Goal: Find specific page/section: Find specific page/section

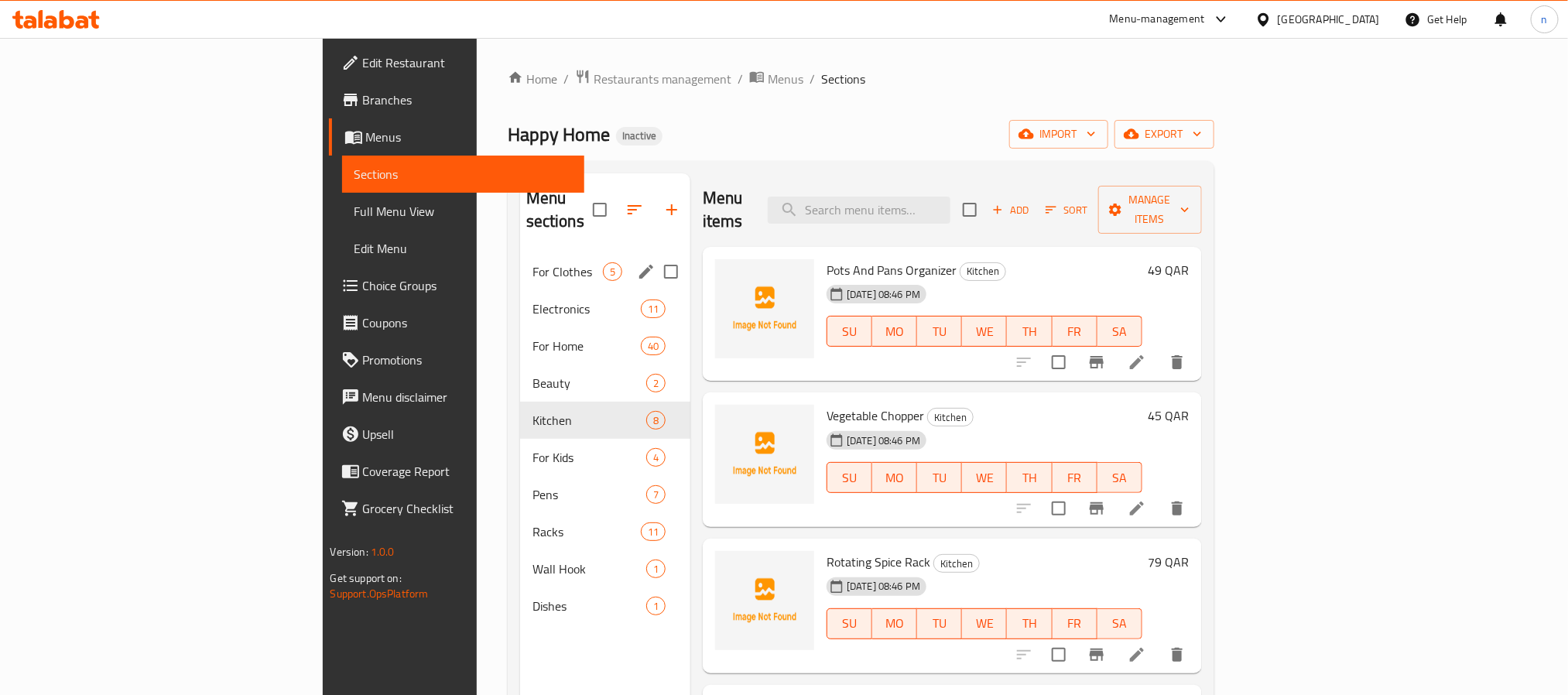
click at [532, 262] on span "For Clothes" at bounding box center [567, 271] width 70 height 18
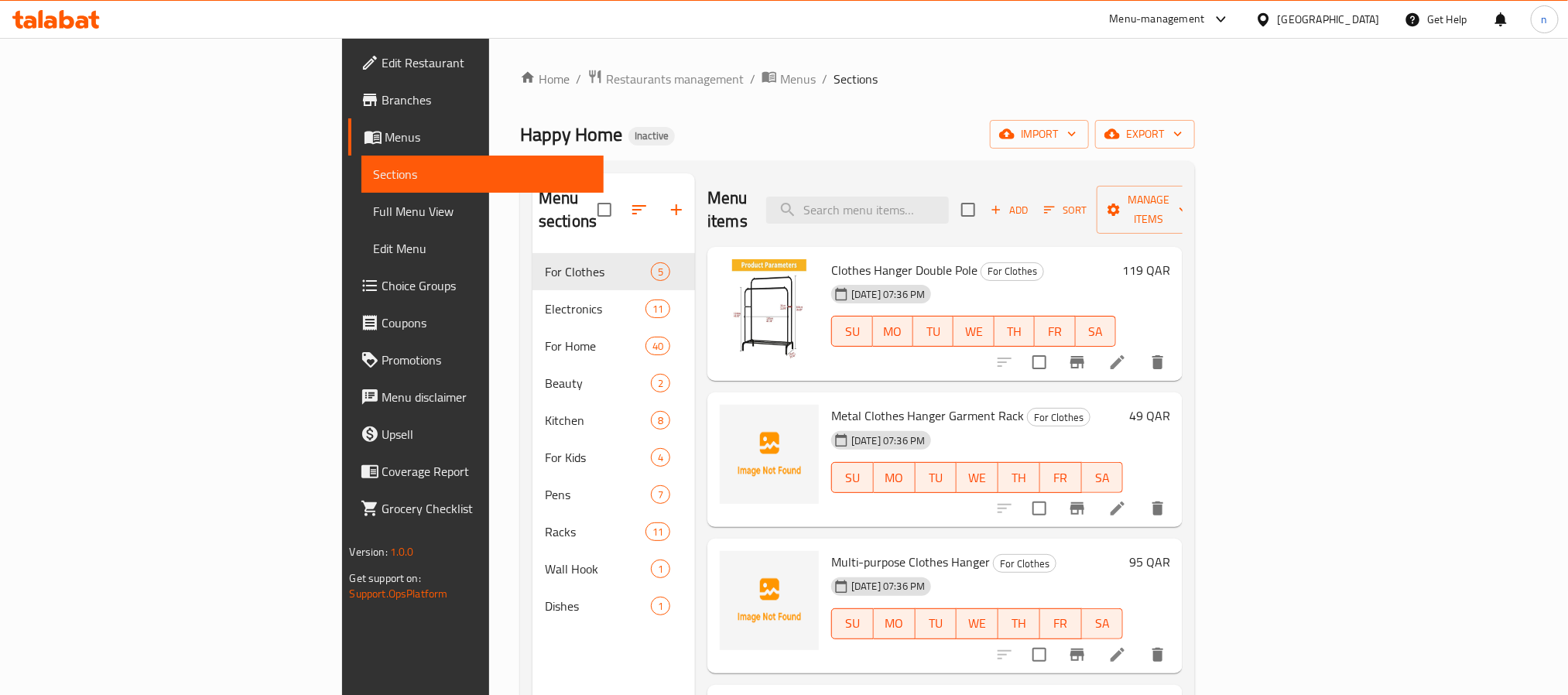
click at [831, 258] on span "Clothes Hanger Double Pole" at bounding box center [905, 270] width 147 height 23
drag, startPoint x: 770, startPoint y: 245, endPoint x: 815, endPoint y: 247, distance: 45.0
click at [831, 258] on span "Clothes Hanger Double Pole" at bounding box center [905, 270] width 147 height 23
click at [719, 292] on img at bounding box center [769, 308] width 99 height 99
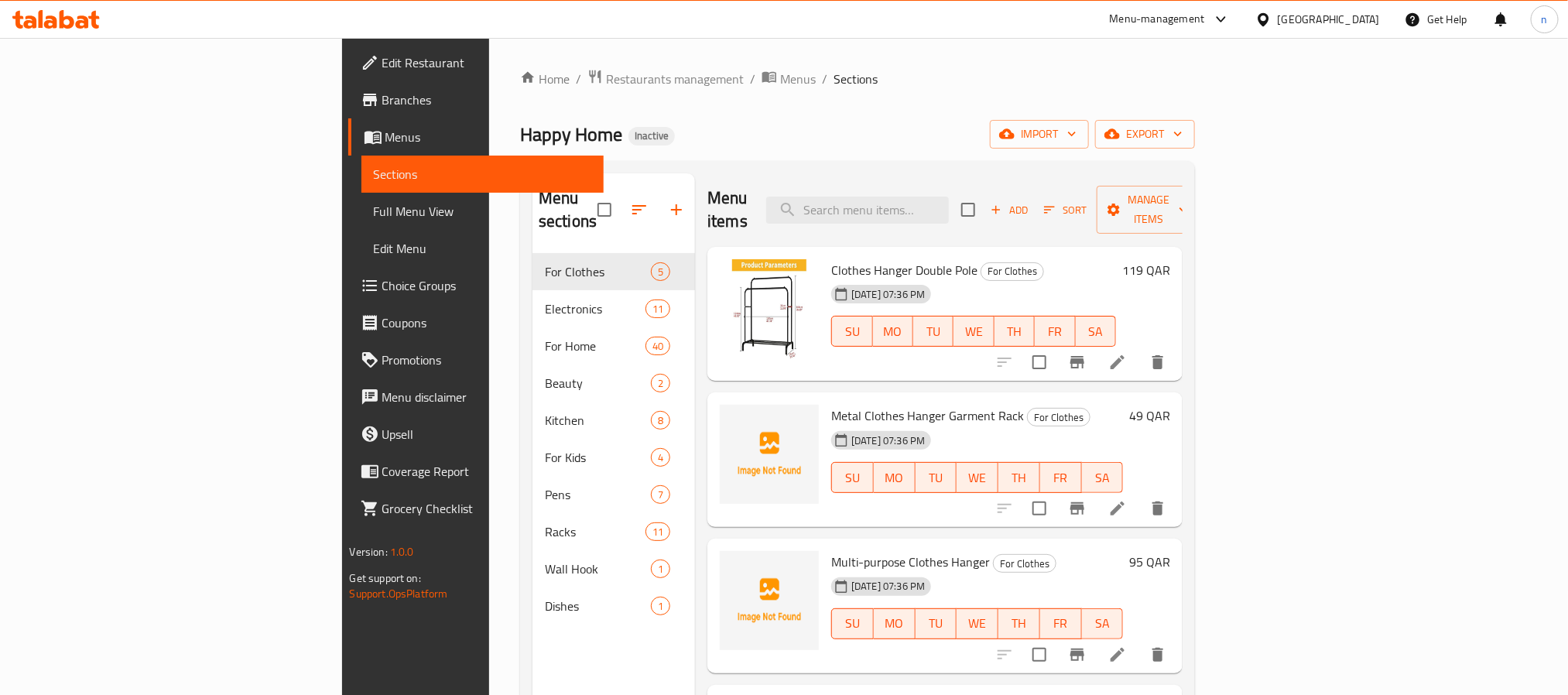
click at [917, 404] on span "Metal Clothes Hanger Garment Rack" at bounding box center [928, 415] width 193 height 23
copy h6 "Rack"
click at [844, 404] on span "Metal Clothes Hanger Garment Rack" at bounding box center [928, 415] width 193 height 23
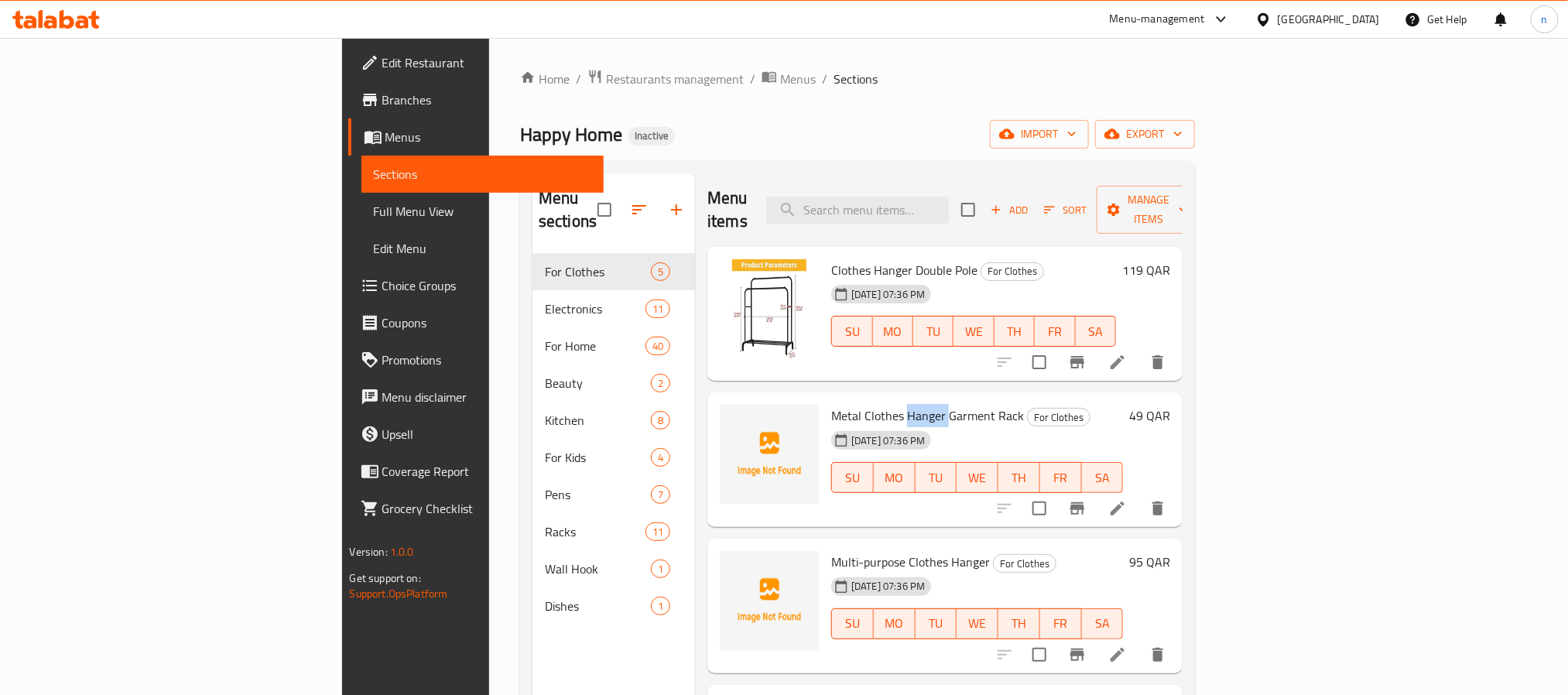
copy span "Hanger"
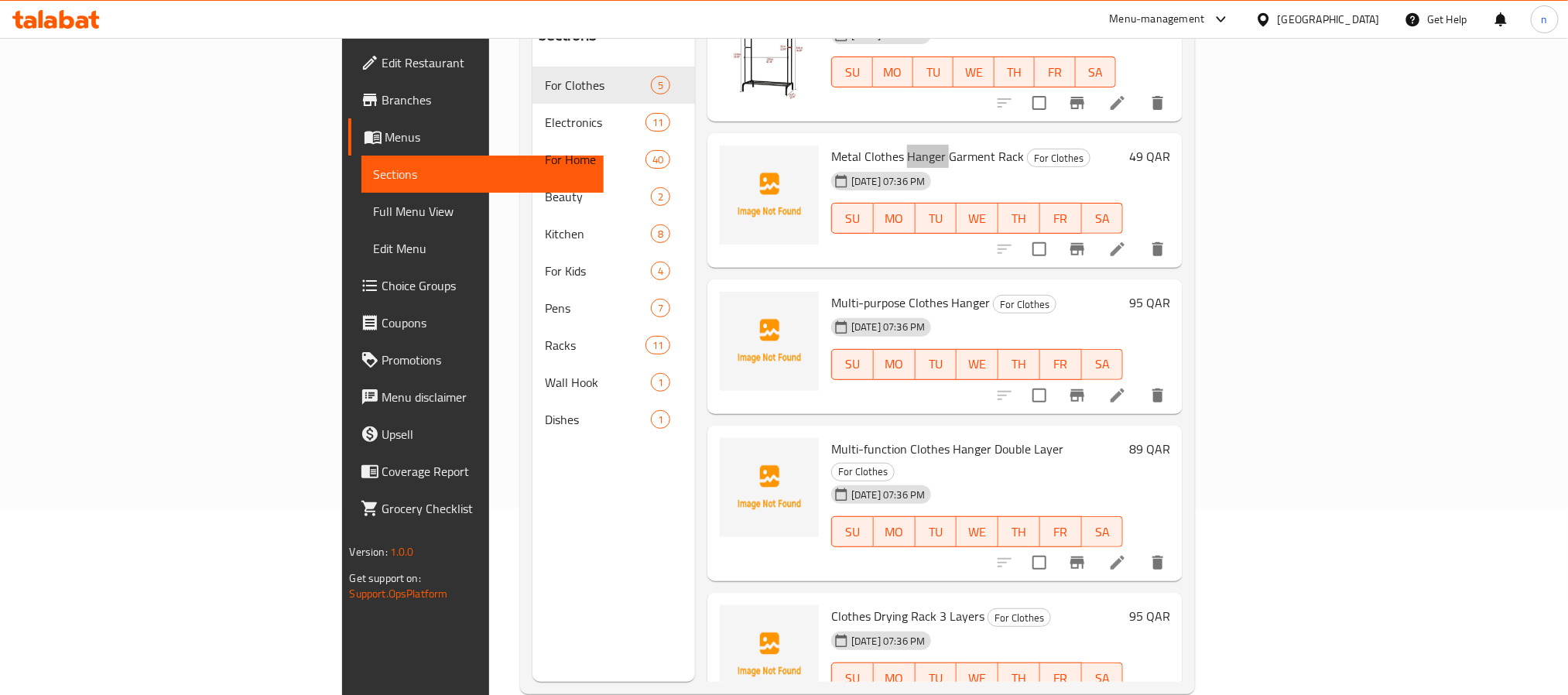
scroll to position [217, 0]
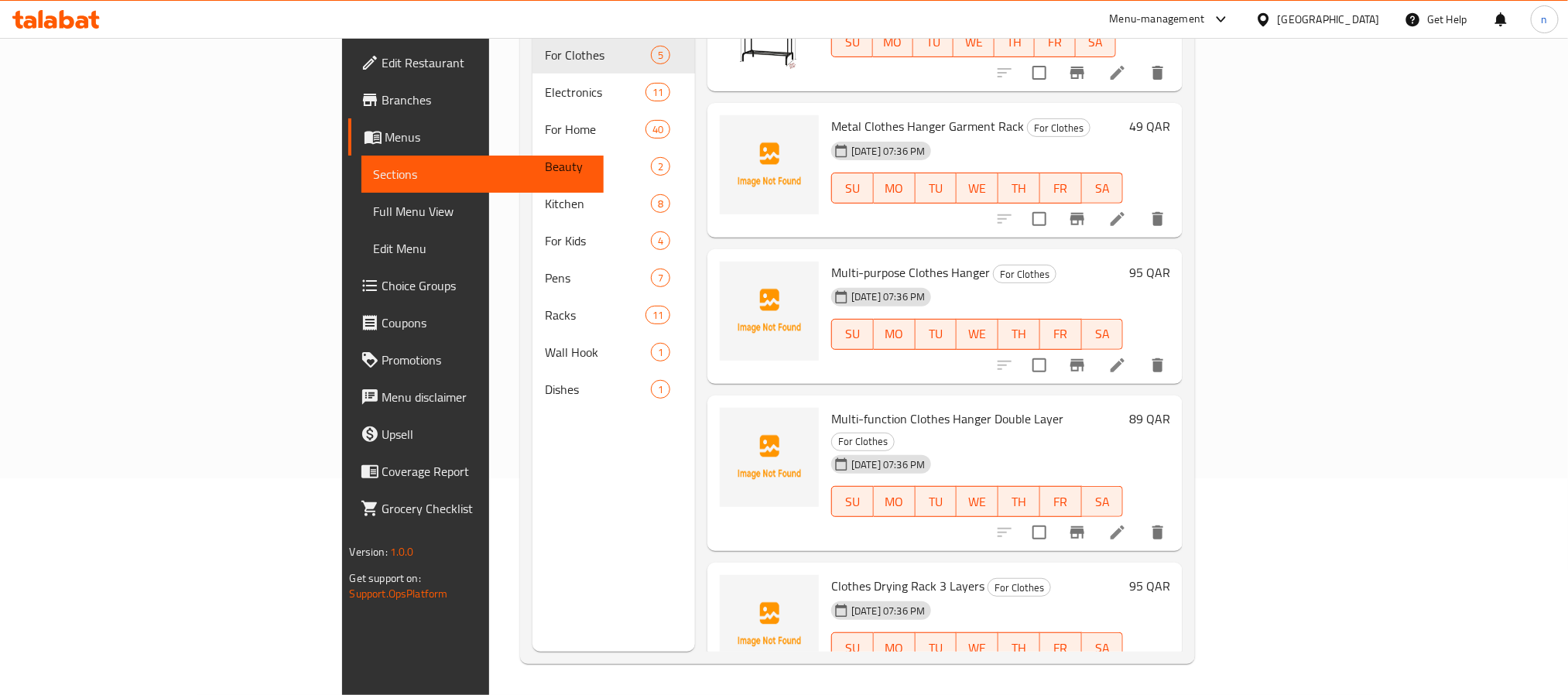
click at [831, 575] on span "Clothes Drying Rack 3 Layers" at bounding box center [907, 586] width 153 height 23
copy span "Drying"
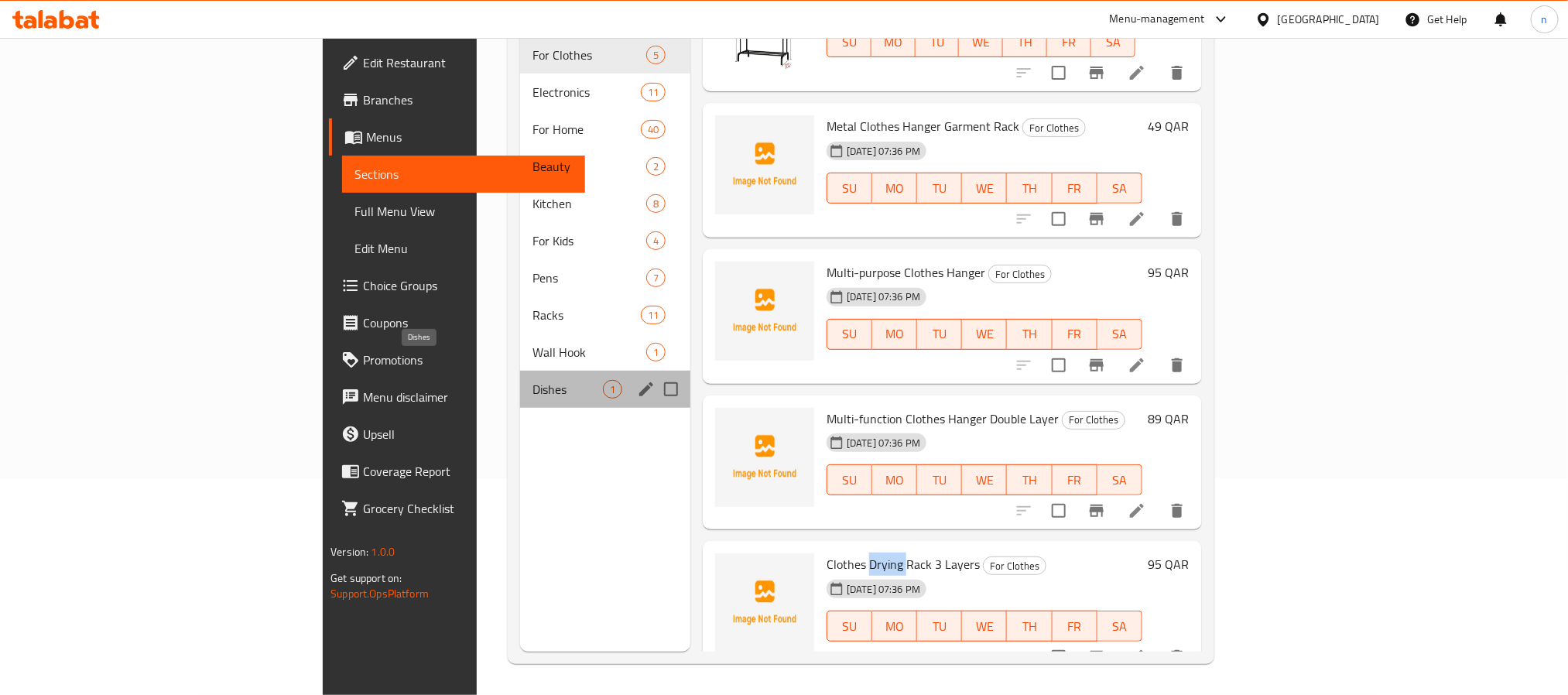
click at [532, 380] on span "Dishes" at bounding box center [567, 388] width 70 height 18
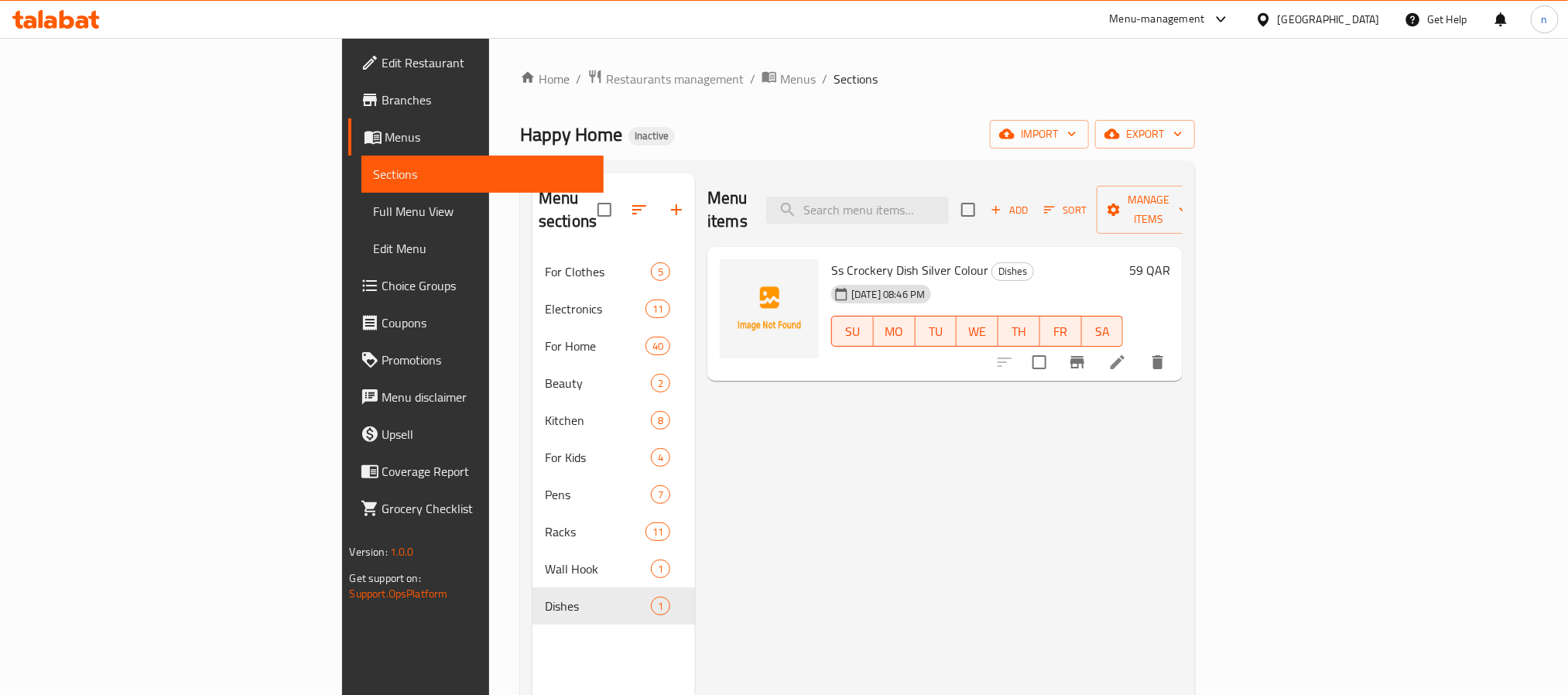
click at [831, 258] on span "Ss Crockery Dish Silver Colour" at bounding box center [909, 270] width 157 height 23
copy span "Ss"
click at [831, 258] on span "Ss Crockery Dish Silver Colour" at bounding box center [909, 270] width 157 height 23
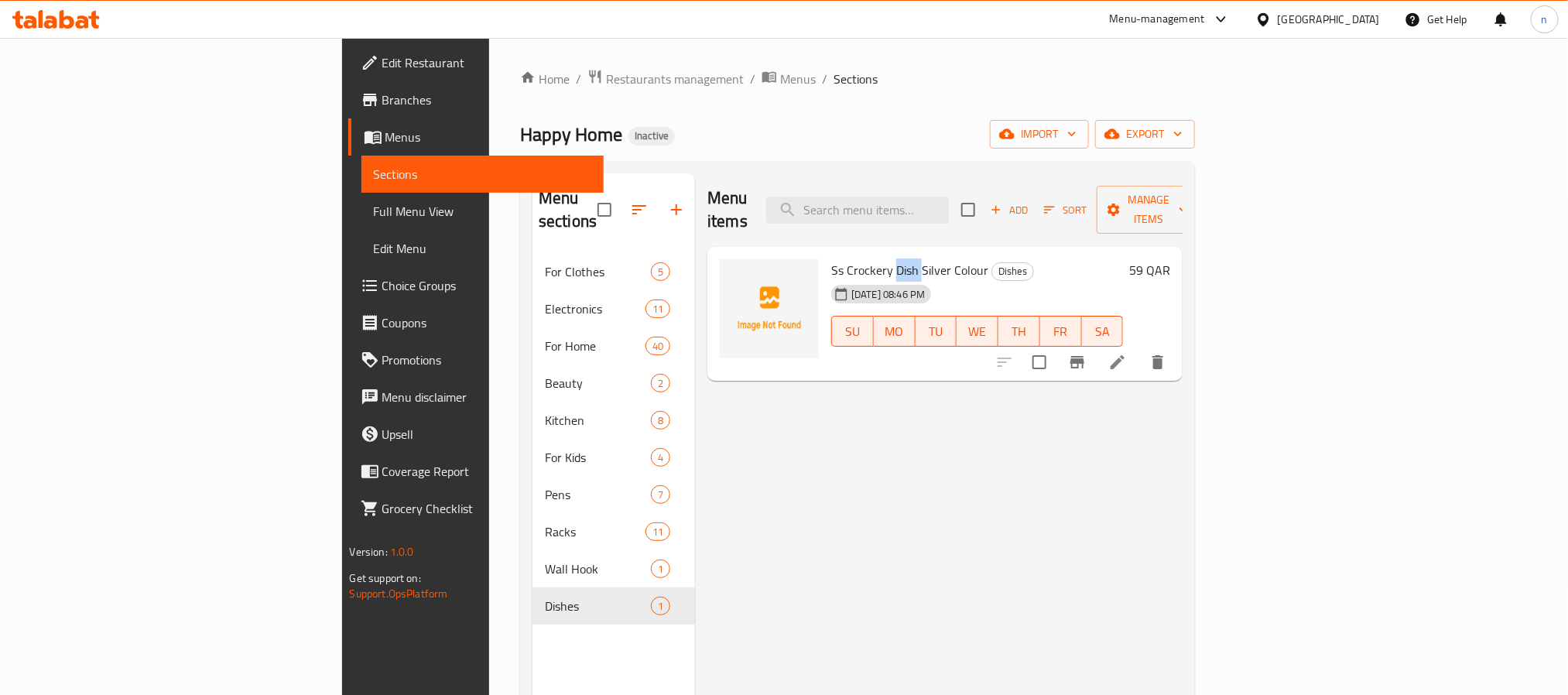
copy span "Dish"
click at [825, 253] on div "Ss Crockery Dish Silver Colour Dishes [DATE] 08:46 PM SU MO TU WE TH FR SA" at bounding box center [977, 313] width 304 height 122
click at [831, 258] on span "Ss Crockery Dish Silver Colour" at bounding box center [909, 270] width 157 height 23
copy span "Crockery"
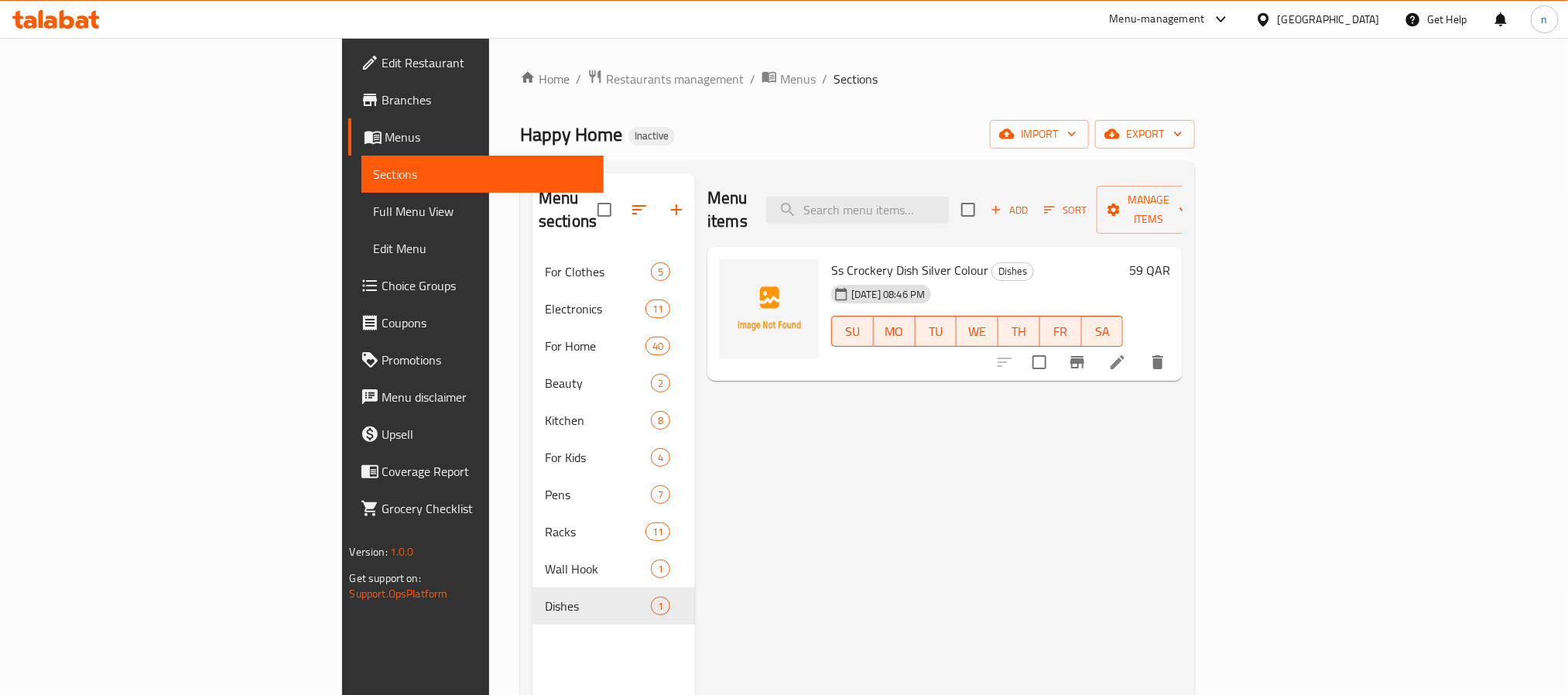
click at [825, 253] on div "Ss Crockery Dish Silver Colour Dishes [DATE] 08:46 PM SU MO TU WE TH FR SA" at bounding box center [977, 313] width 304 height 122
drag, startPoint x: 743, startPoint y: 247, endPoint x: 899, endPoint y: 242, distance: 156.1
click at [899, 253] on div "Ss Crockery Dish Silver Colour Dishes [DATE] 08:46 PM SU MO TU WE TH FR SA" at bounding box center [977, 313] width 304 height 122
copy span "Ss Crockery Dish Silver Colour"
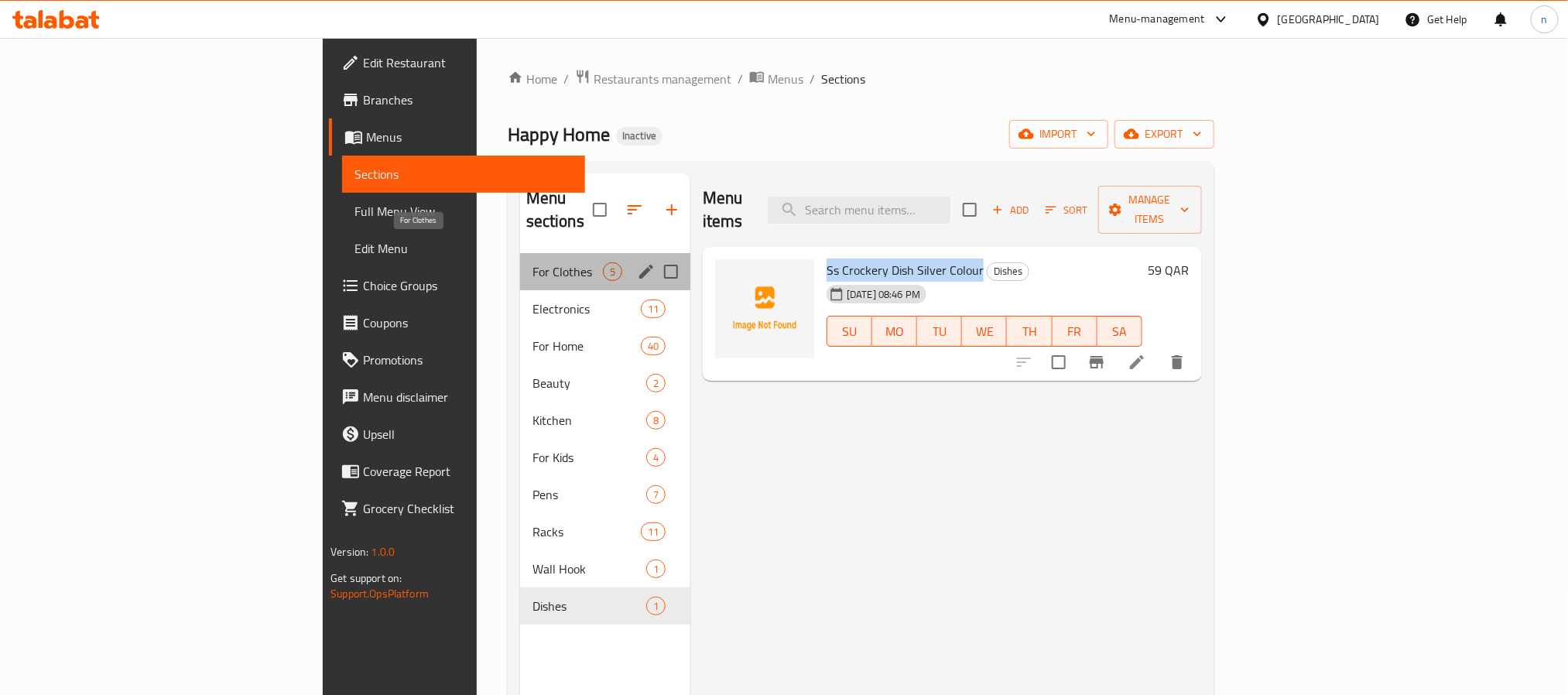
click at [532, 262] on span "For Clothes" at bounding box center [567, 271] width 70 height 18
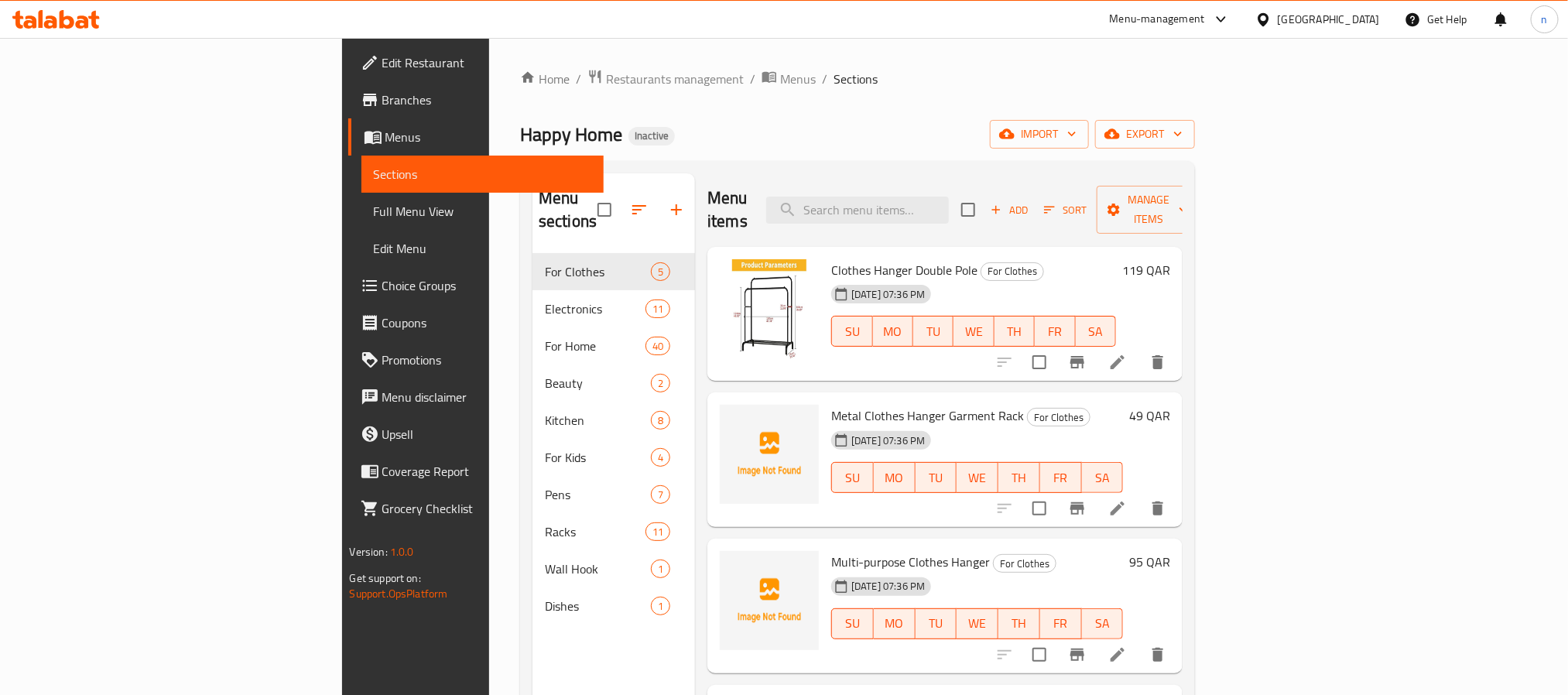
click at [831, 404] on span "Metal Clothes Hanger Garment Rack" at bounding box center [928, 415] width 193 height 23
drag, startPoint x: 750, startPoint y: 392, endPoint x: 919, endPoint y: 389, distance: 169.0
click at [919, 404] on span "Metal Clothes Hanger Garment Rack" at bounding box center [928, 415] width 193 height 23
copy span "Metal Clothes Hanger Garment Rack"
click at [799, 151] on div "Home / Restaurants management / Menus / Sections Happy Home Inactive import exp…" at bounding box center [857, 474] width 675 height 812
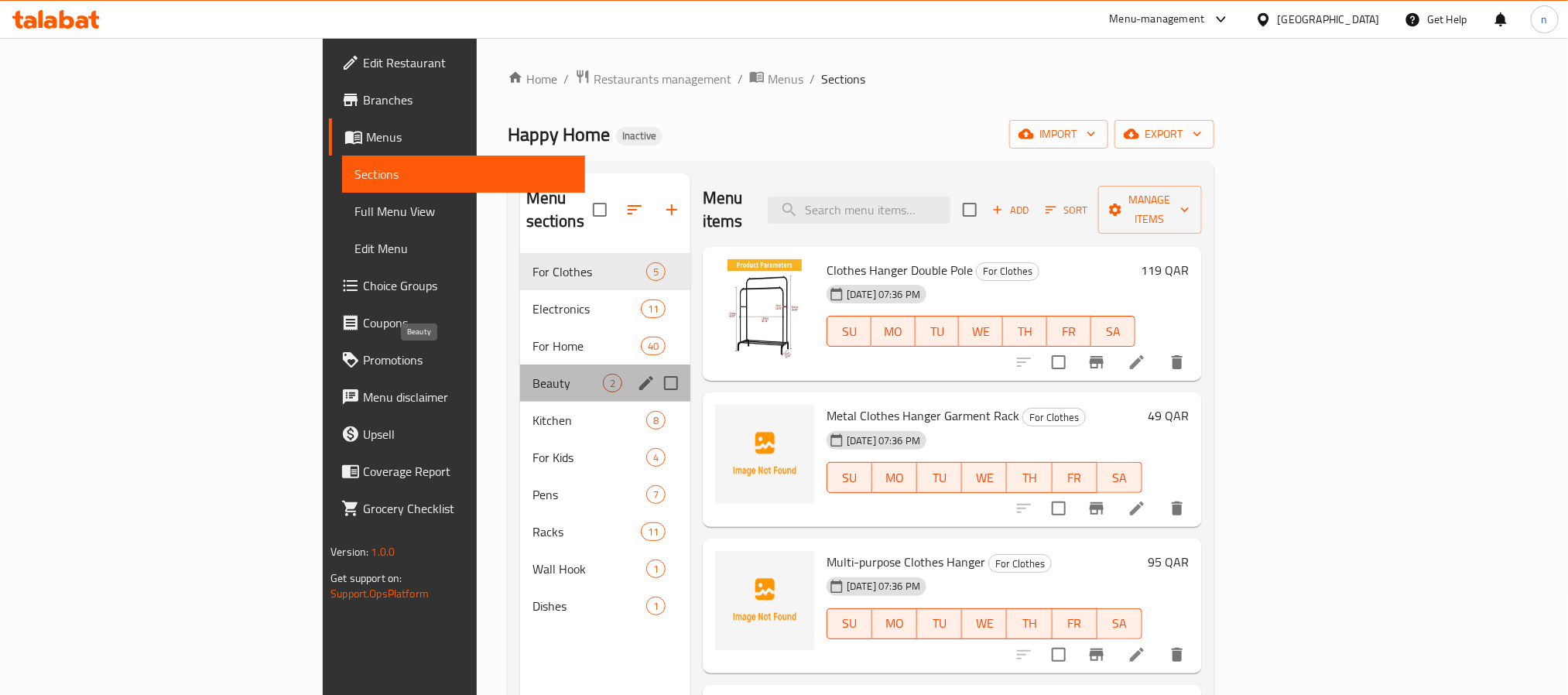
click at [532, 374] on span "Beauty" at bounding box center [567, 383] width 70 height 18
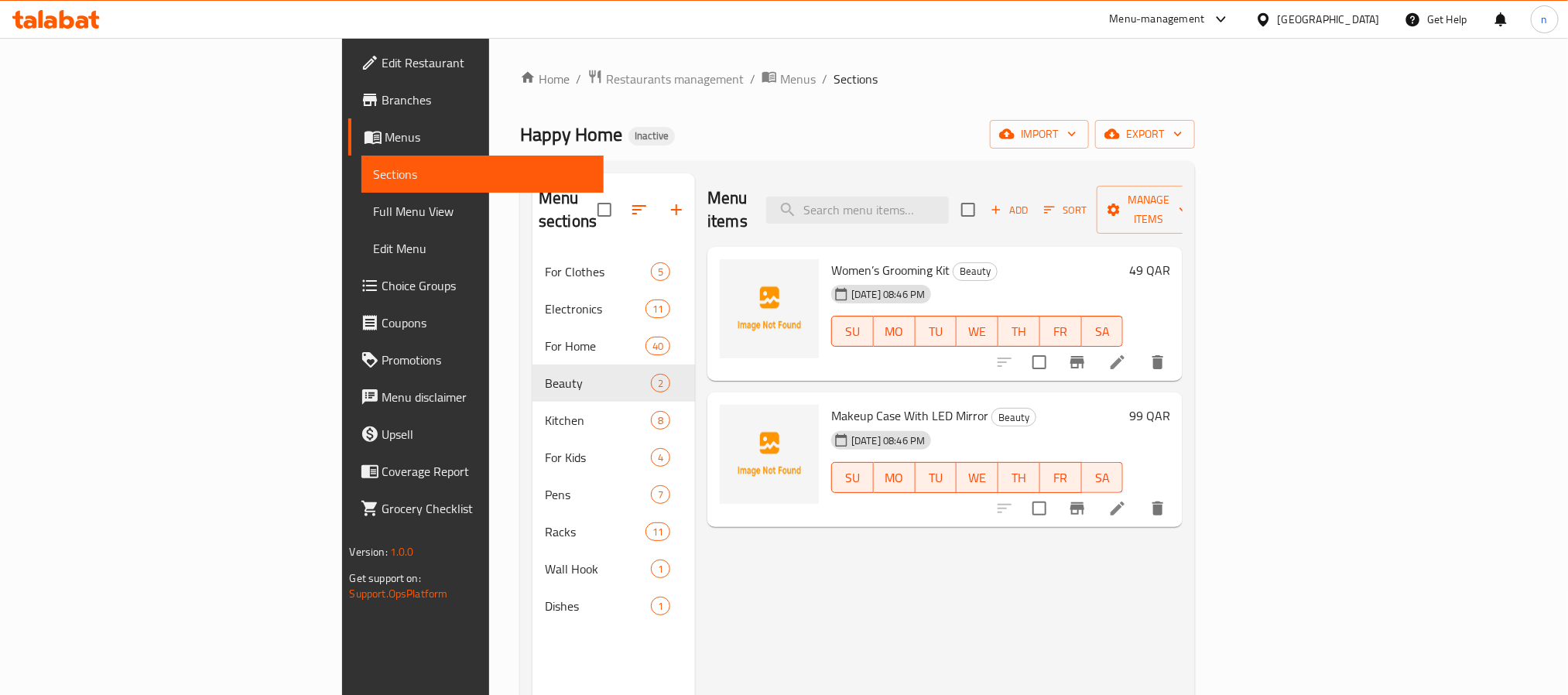
click at [831, 258] on span "Women’s Grooming Kit" at bounding box center [890, 270] width 119 height 23
copy span "Grooming"
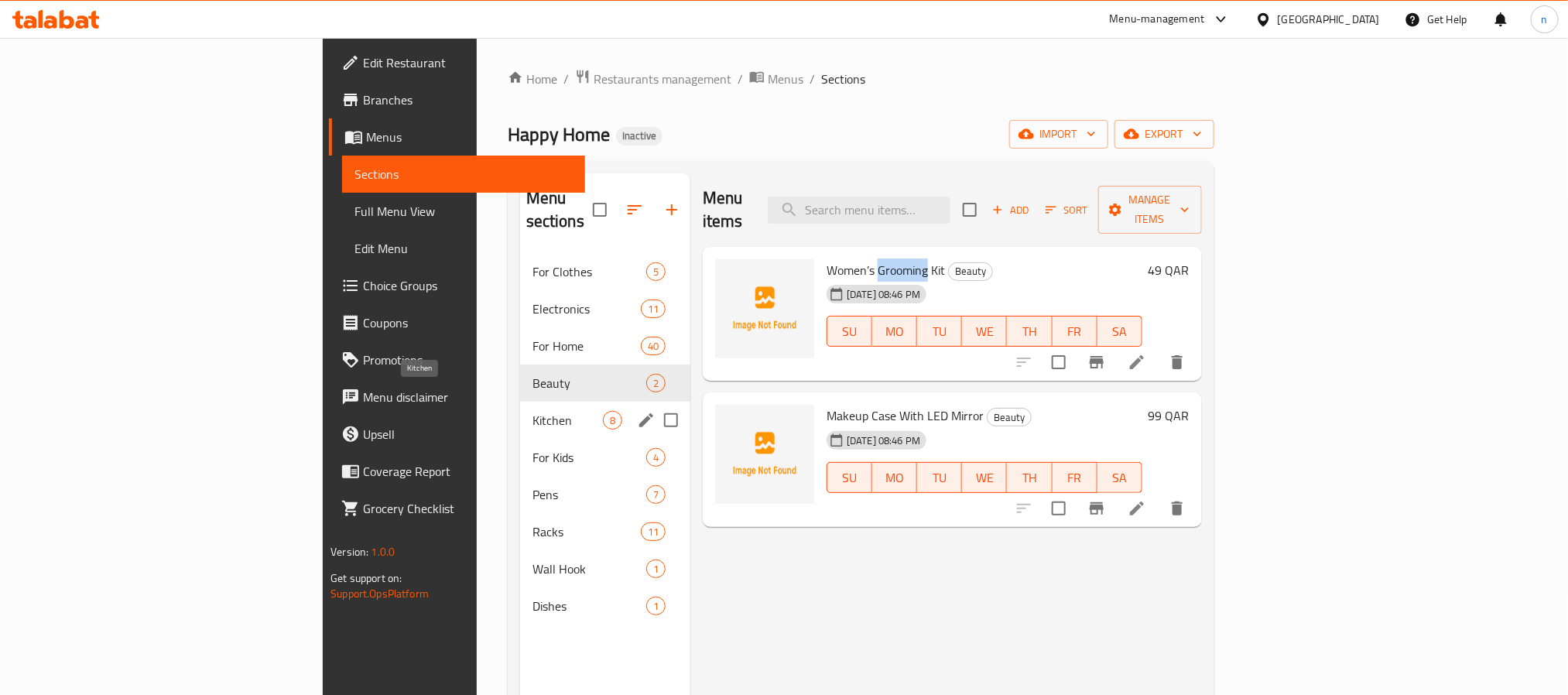
click at [532, 411] on span "Kitchen" at bounding box center [567, 419] width 70 height 18
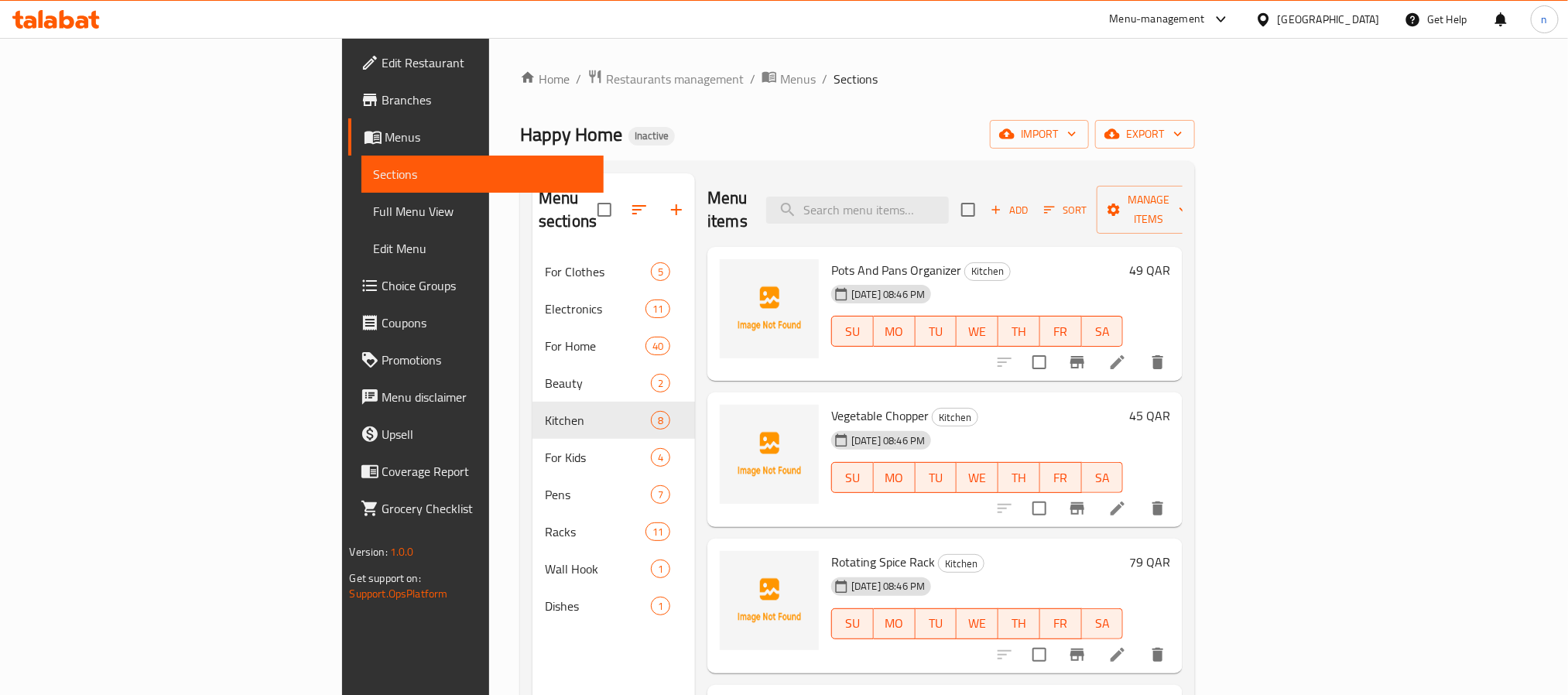
click at [831, 404] on span "Vegetable Chopper" at bounding box center [879, 415] width 97 height 23
drag, startPoint x: 757, startPoint y: 389, endPoint x: 823, endPoint y: 389, distance: 66.0
click at [831, 404] on span "Vegetable Chopper" at bounding box center [879, 415] width 97 height 23
copy span "Vegetable Chopper"
click at [831, 404] on span "Vegetable Chopper" at bounding box center [879, 415] width 97 height 23
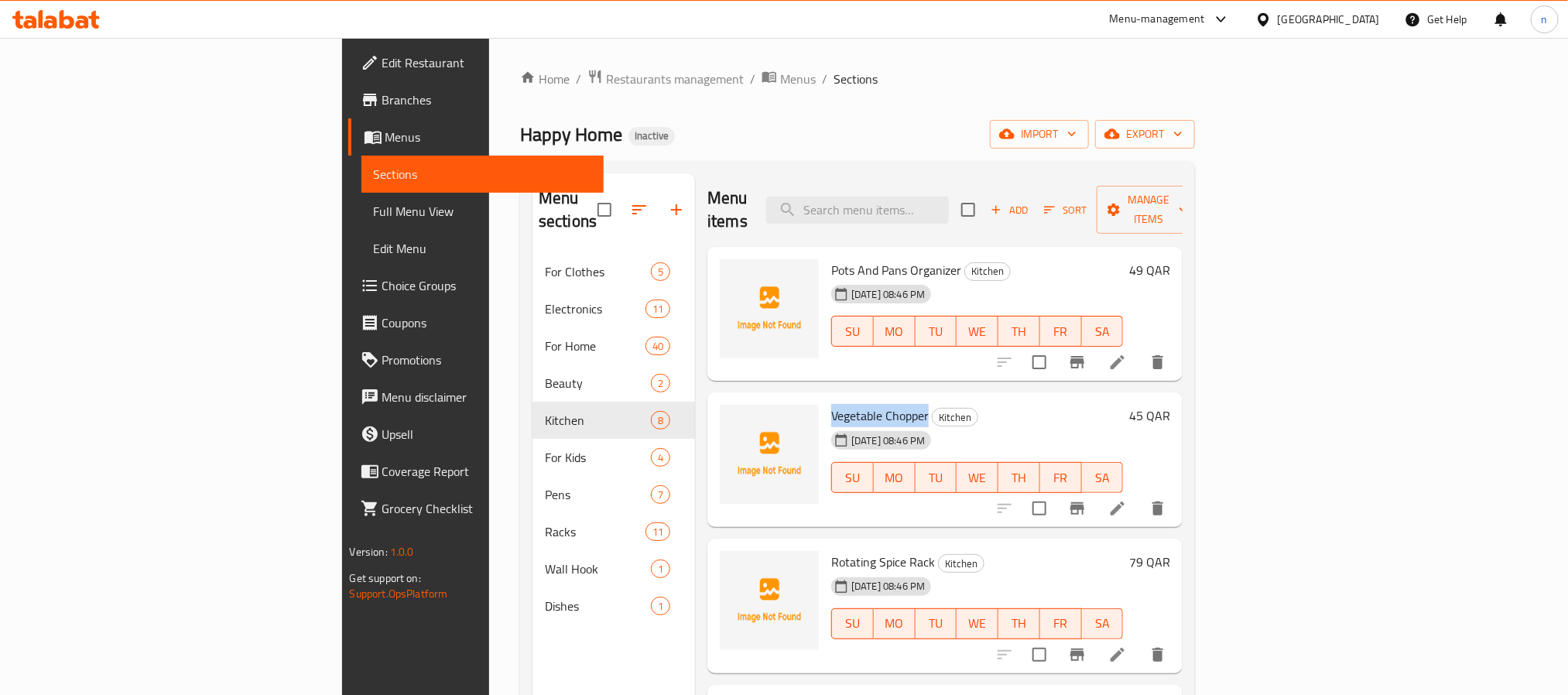
drag, startPoint x: 762, startPoint y: 393, endPoint x: 821, endPoint y: 397, distance: 59.1
click at [831, 404] on span "Vegetable Chopper" at bounding box center [879, 415] width 97 height 23
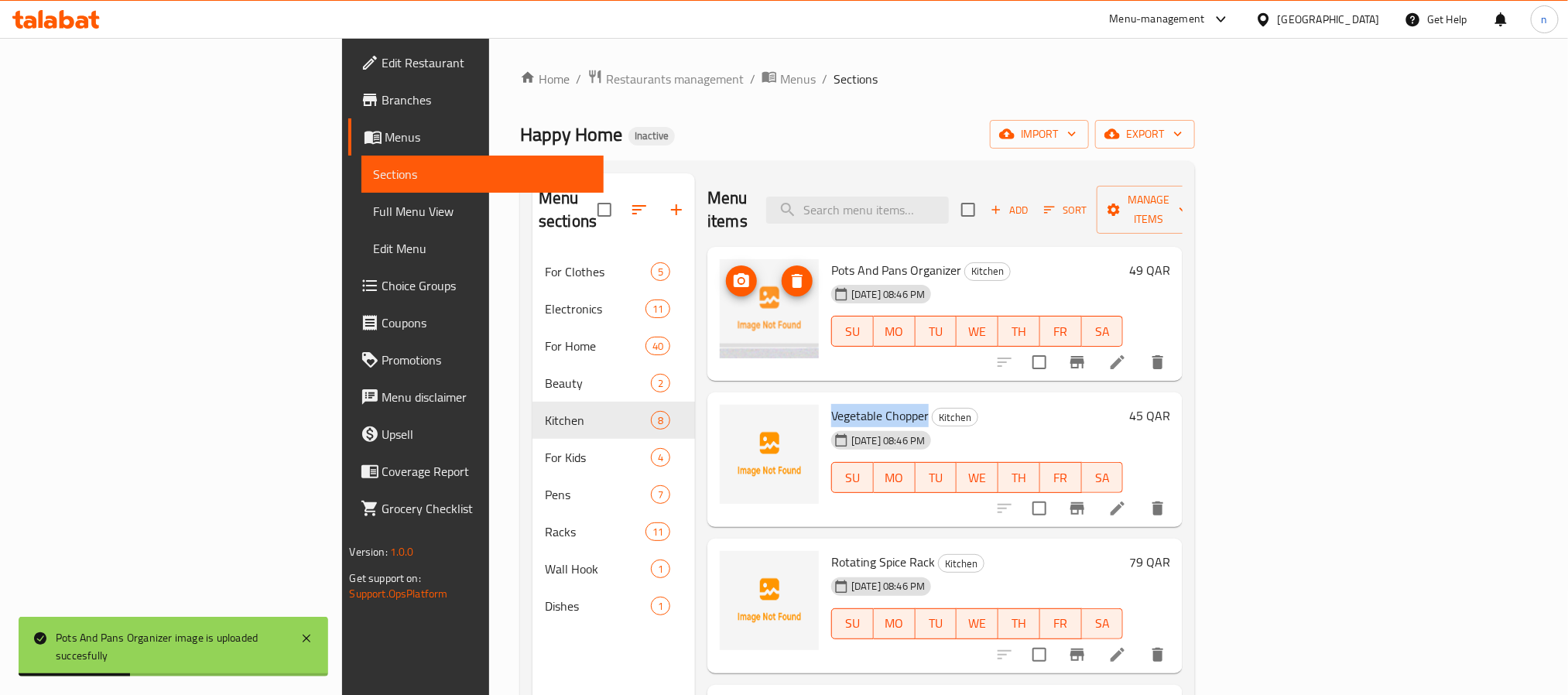
click at [719, 302] on img at bounding box center [769, 308] width 99 height 99
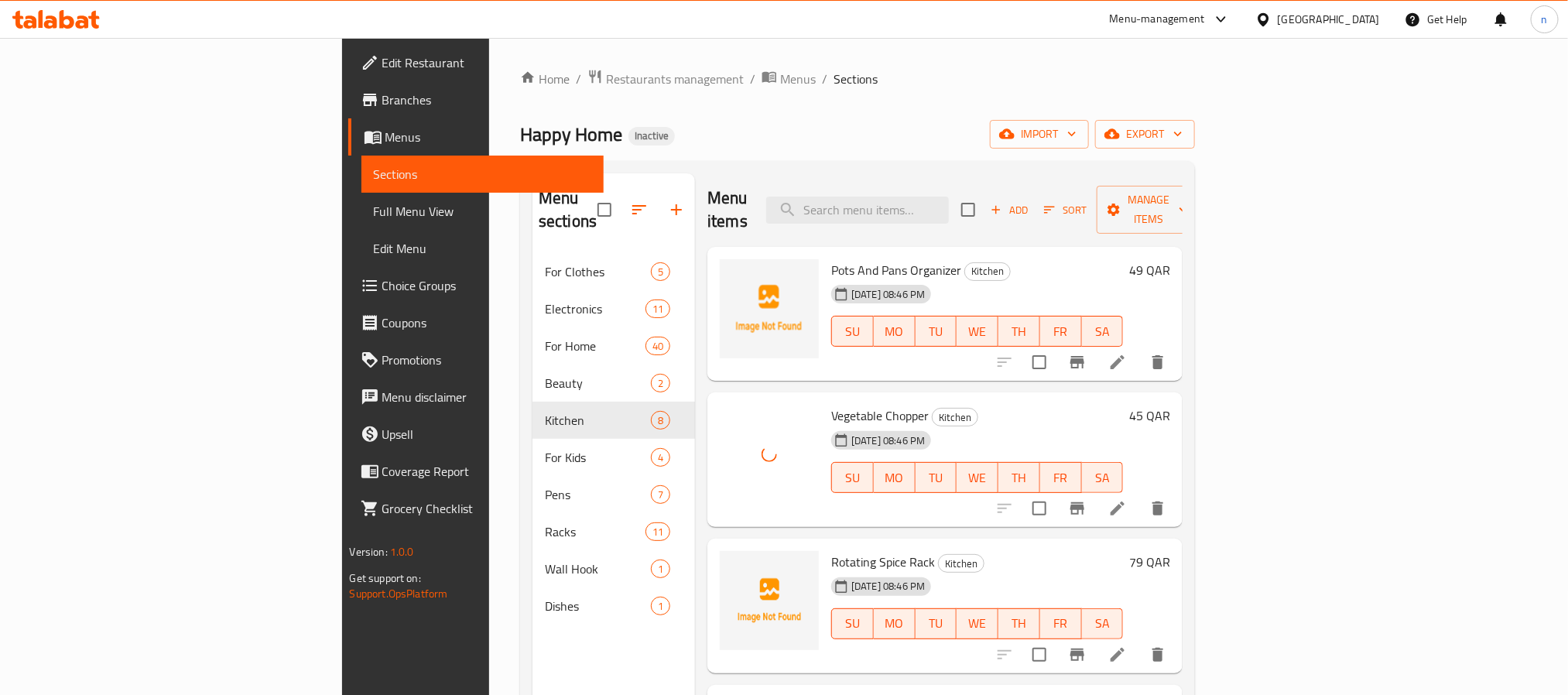
click at [844, 258] on span "Pots And Pans Organizer" at bounding box center [896, 270] width 130 height 23
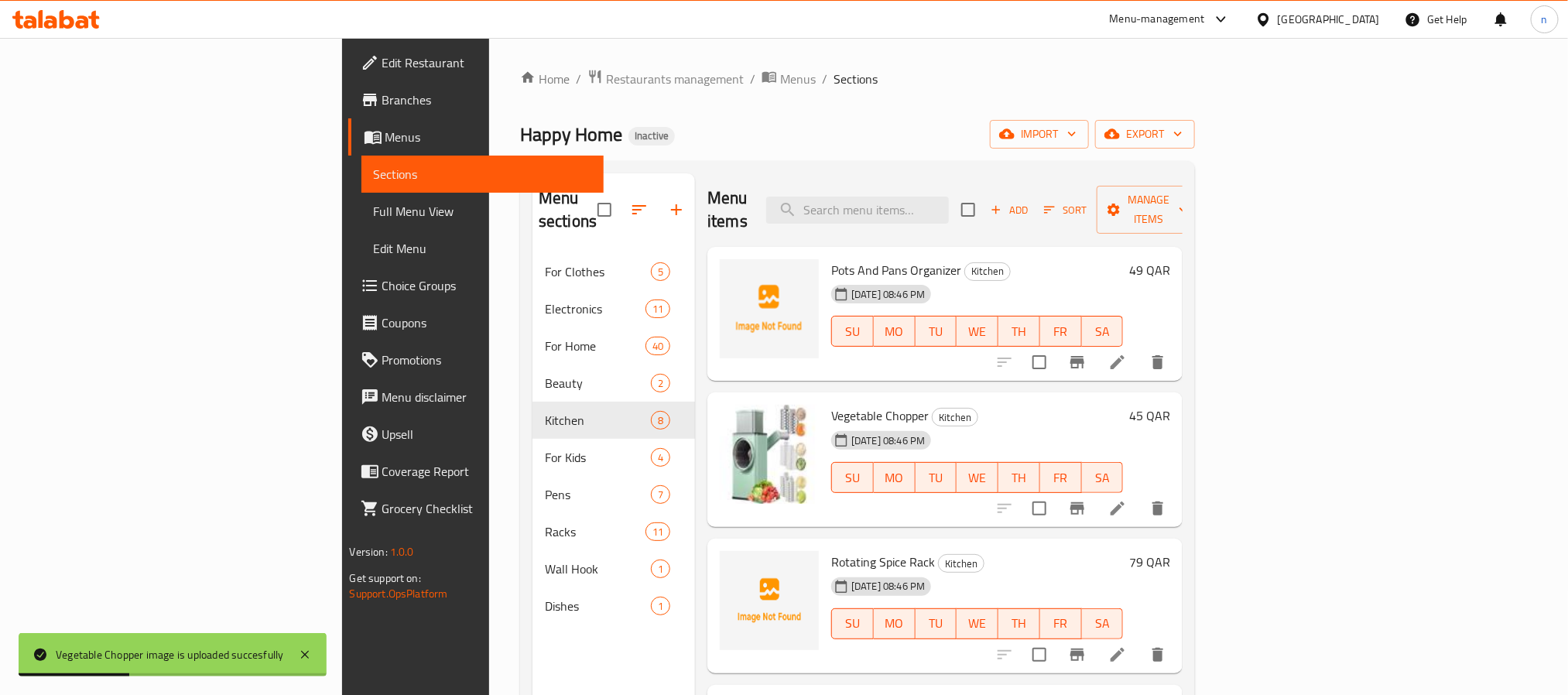
click at [831, 258] on span "Pots And Pans Organizer" at bounding box center [896, 270] width 130 height 23
drag, startPoint x: 750, startPoint y: 242, endPoint x: 844, endPoint y: 234, distance: 94.3
click at [844, 258] on span "Pots And Pans Organizer" at bounding box center [896, 270] width 130 height 23
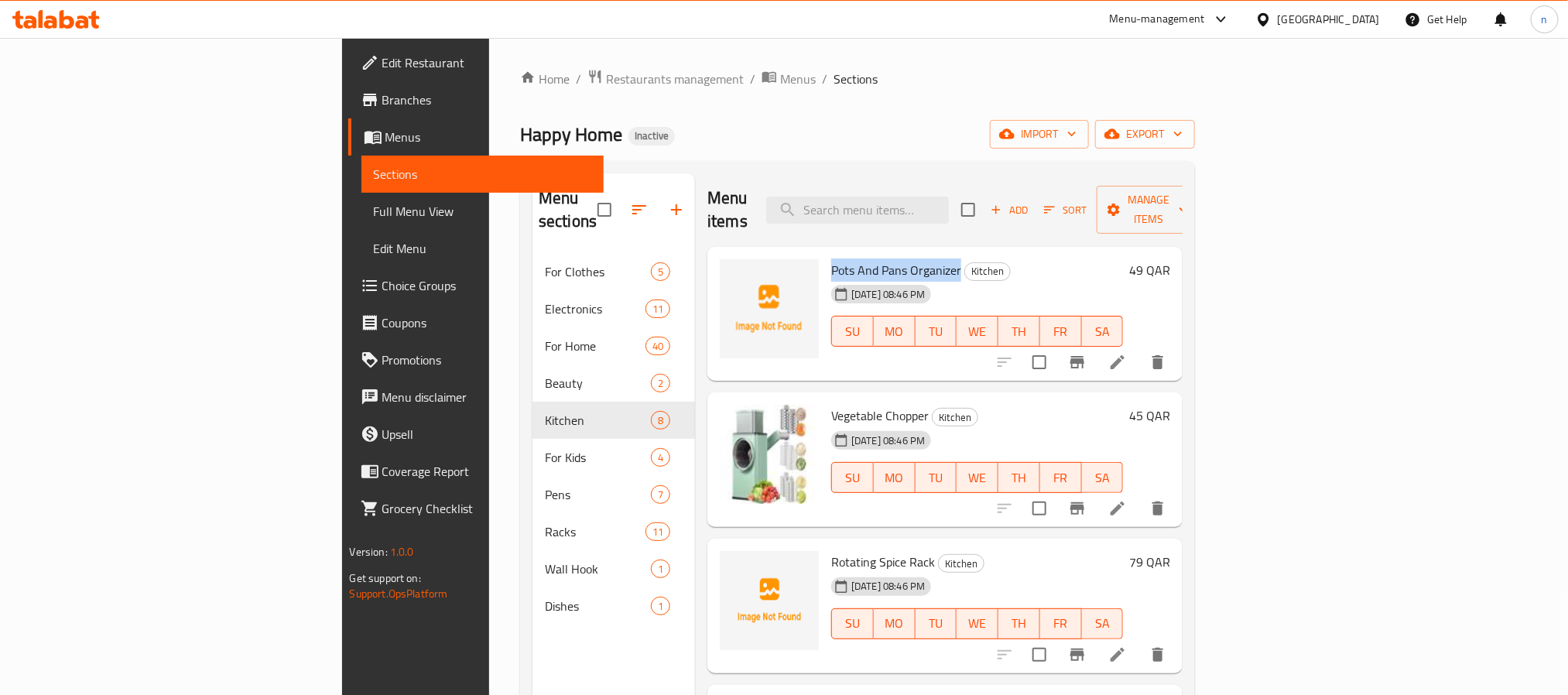
click at [831, 258] on span "Pots And Pans Organizer" at bounding box center [896, 270] width 130 height 23
drag, startPoint x: 755, startPoint y: 244, endPoint x: 839, endPoint y: 246, distance: 84.0
click at [839, 258] on span "Pots And Pans Organizer" at bounding box center [896, 270] width 130 height 23
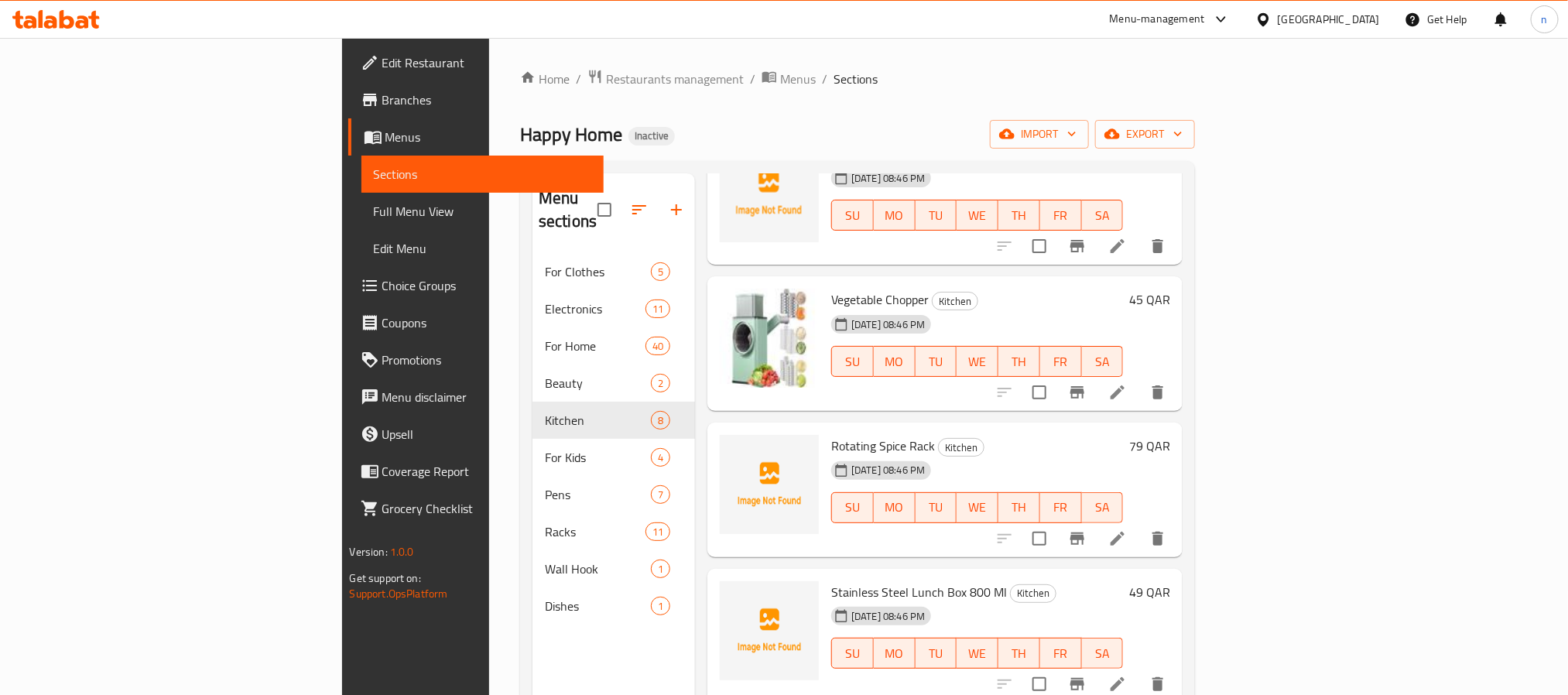
click at [831, 434] on span "Rotating Spice Rack" at bounding box center [883, 445] width 104 height 23
drag, startPoint x: 760, startPoint y: 423, endPoint x: 823, endPoint y: 423, distance: 63.0
click at [831, 434] on span "Rotating Spice Rack" at bounding box center [883, 445] width 104 height 23
drag, startPoint x: 755, startPoint y: 422, endPoint x: 850, endPoint y: 425, distance: 95.0
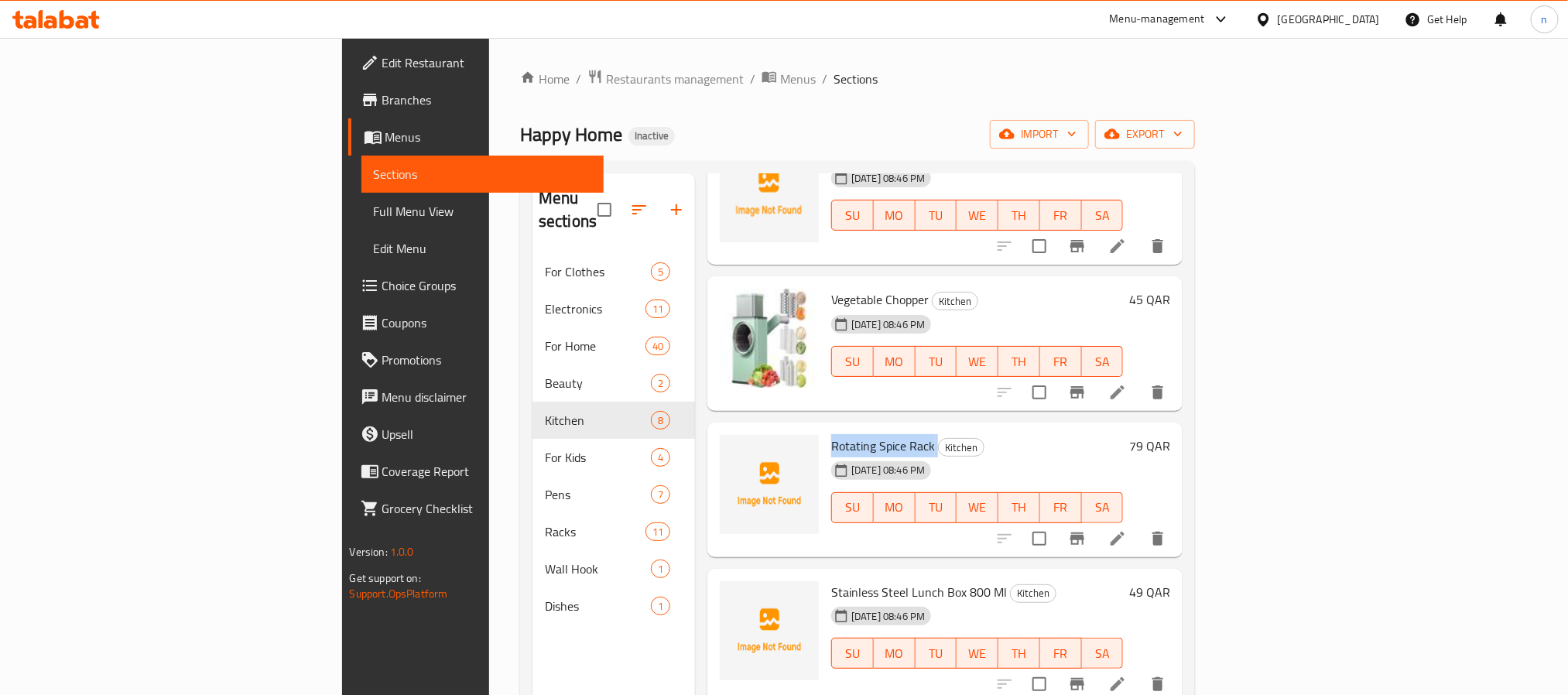
click at [850, 435] on h6 "Rotating Spice Rack Kitchen" at bounding box center [977, 445] width 292 height 21
click at [831, 434] on span "Rotating Spice Rack" at bounding box center [883, 445] width 104 height 23
drag, startPoint x: 755, startPoint y: 421, endPoint x: 848, endPoint y: 412, distance: 93.4
click at [848, 434] on span "Rotating Spice Rack" at bounding box center [883, 445] width 104 height 23
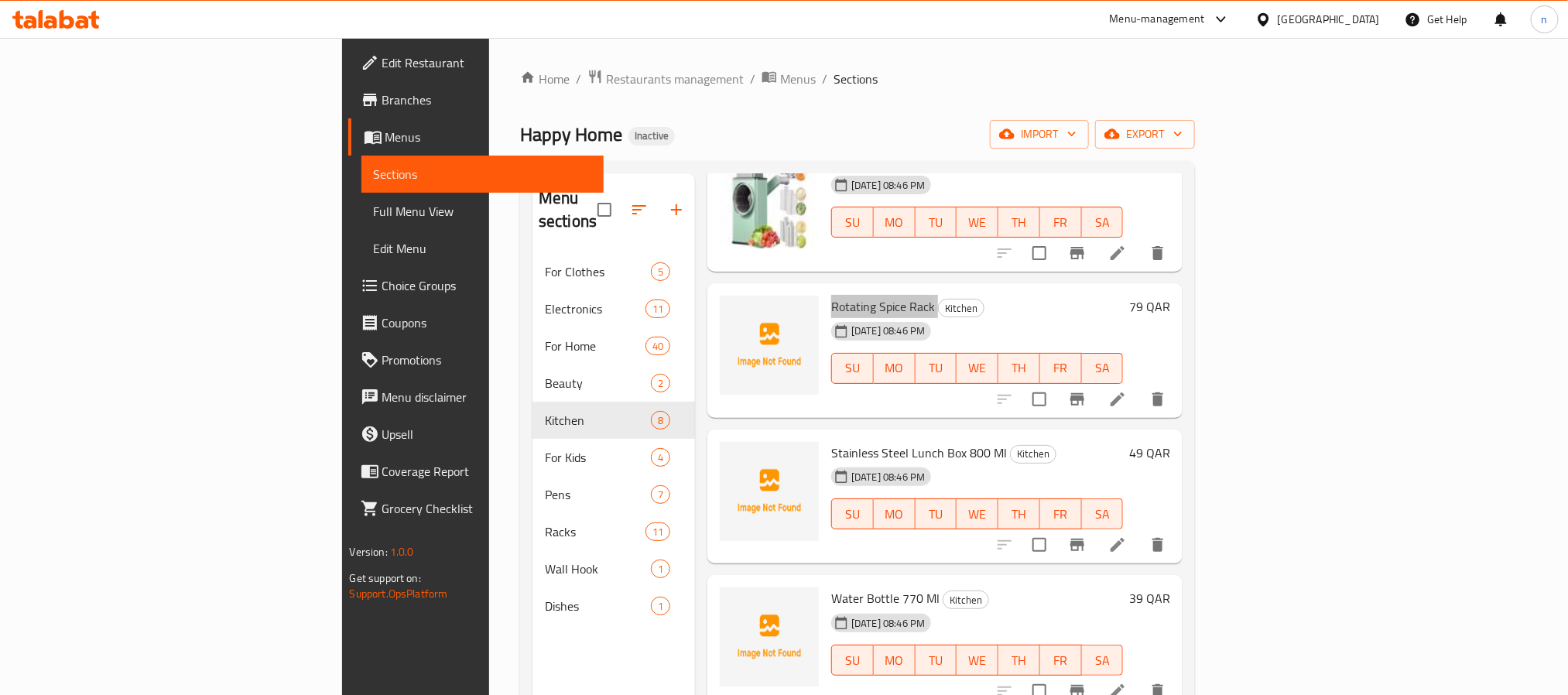
scroll to position [348, 0]
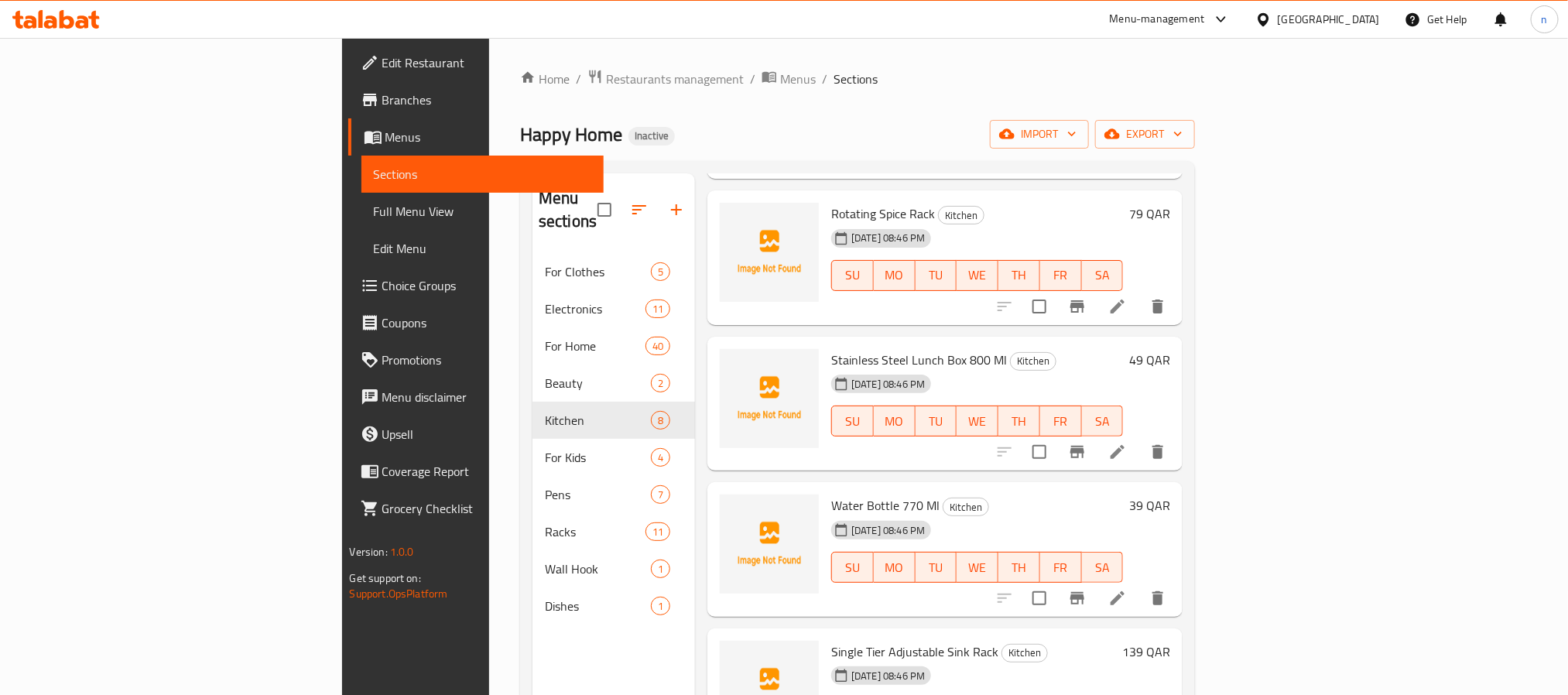
click at [846, 348] on span "Stainless Steel Lunch Box 800 Ml" at bounding box center [919, 360] width 176 height 23
drag, startPoint x: 846, startPoint y: 336, endPoint x: 871, endPoint y: 336, distance: 25.0
click at [871, 348] on span "Stainless Steel Lunch Box 800 Ml" at bounding box center [919, 360] width 176 height 23
click at [831, 348] on span "Stainless Steel Lunch Box 800 Ml" at bounding box center [919, 360] width 176 height 23
drag, startPoint x: 764, startPoint y: 337, endPoint x: 910, endPoint y: 335, distance: 146.0
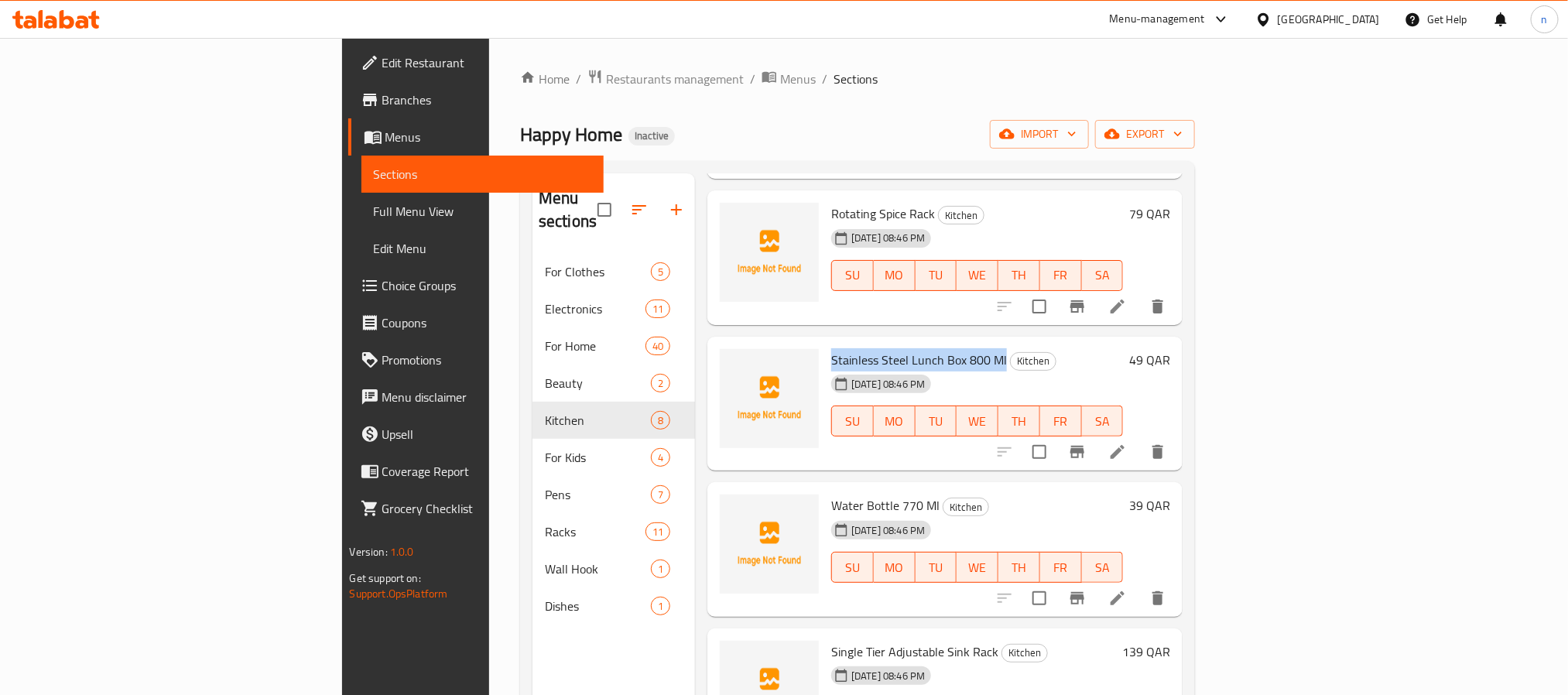
click at [910, 348] on span "Stainless Steel Lunch Box 800 Ml" at bounding box center [919, 360] width 176 height 23
click at [831, 348] on span "Stainless Steel Lunch Box 800 Ml" at bounding box center [919, 360] width 176 height 23
click at [889, 348] on span "Stainless Steel Lunch Box 800 Ml" at bounding box center [919, 360] width 176 height 23
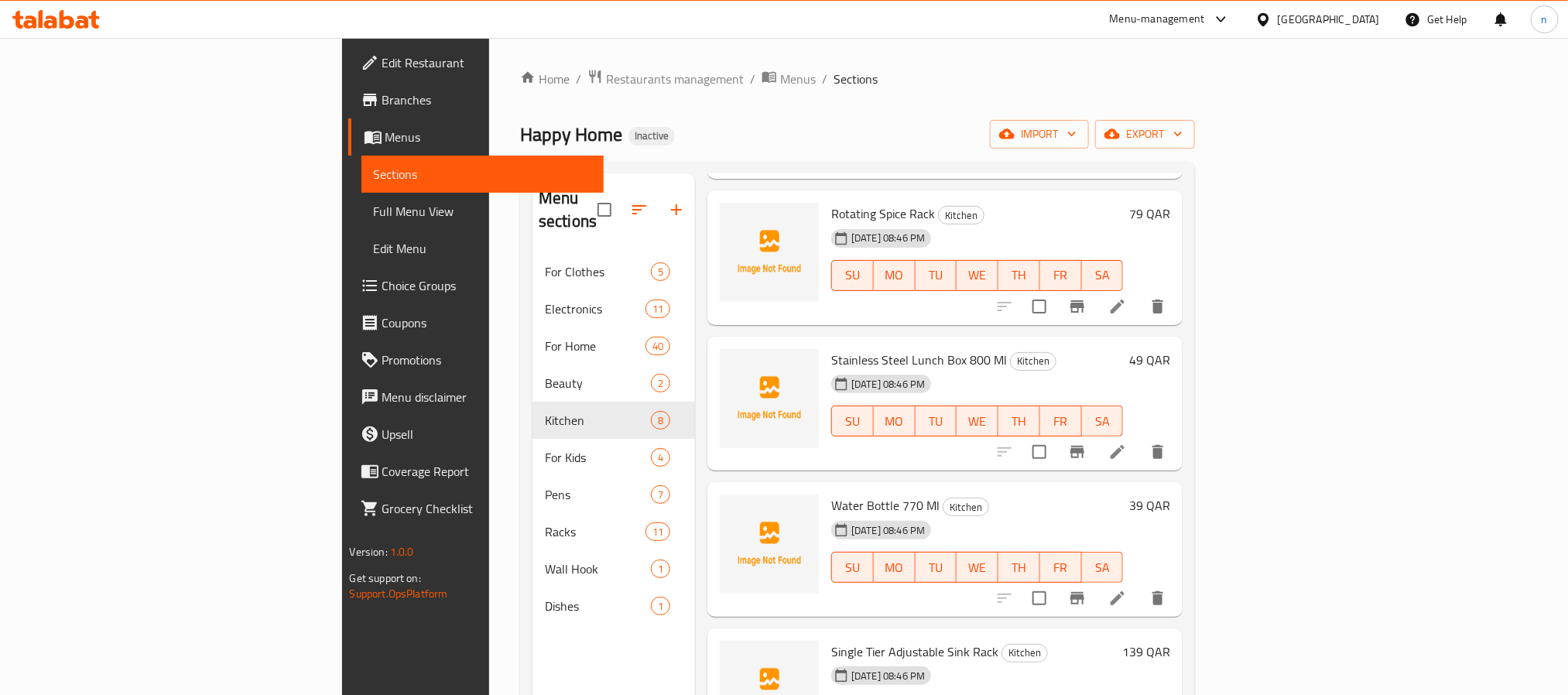
click at [831, 348] on span "Stainless Steel Lunch Box 800 Ml" at bounding box center [919, 360] width 176 height 23
drag, startPoint x: 769, startPoint y: 327, endPoint x: 904, endPoint y: 330, distance: 135.0
click at [904, 348] on span "Stainless Steel Lunch Box 800 Ml" at bounding box center [919, 360] width 176 height 23
